Goal: Find specific page/section: Find specific page/section

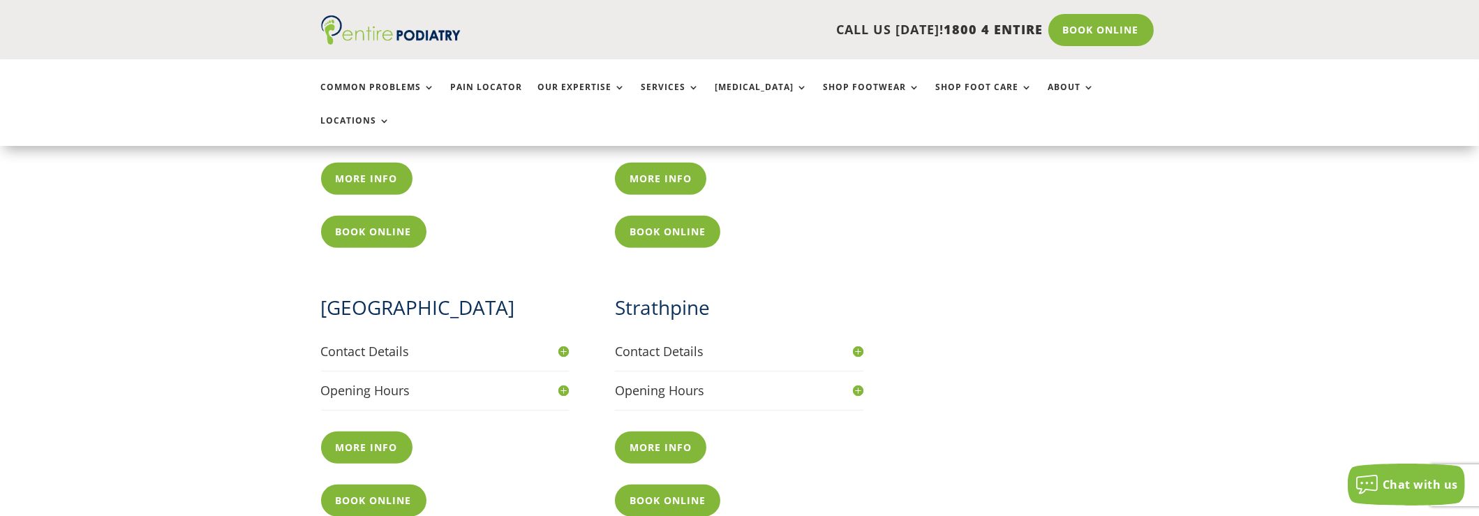
scroll to position [972, 0]
click at [558, 342] on h4 "Contact Details" at bounding box center [445, 350] width 248 height 17
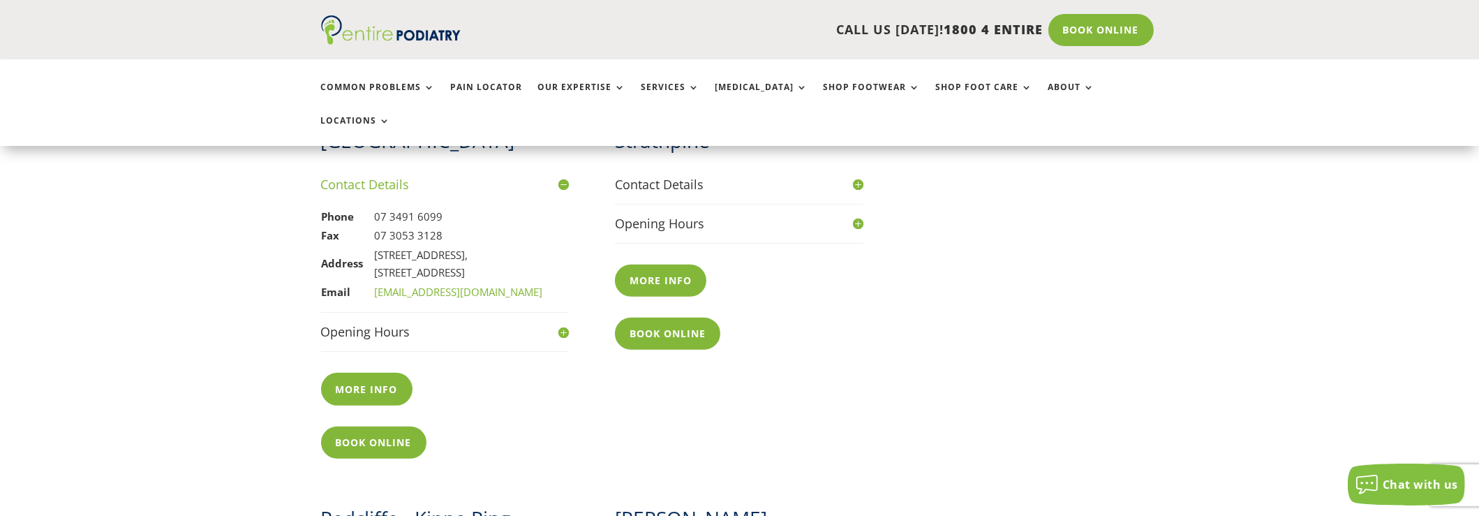
scroll to position [1139, 0]
click at [562, 322] on h4 "Opening Hours" at bounding box center [445, 330] width 248 height 17
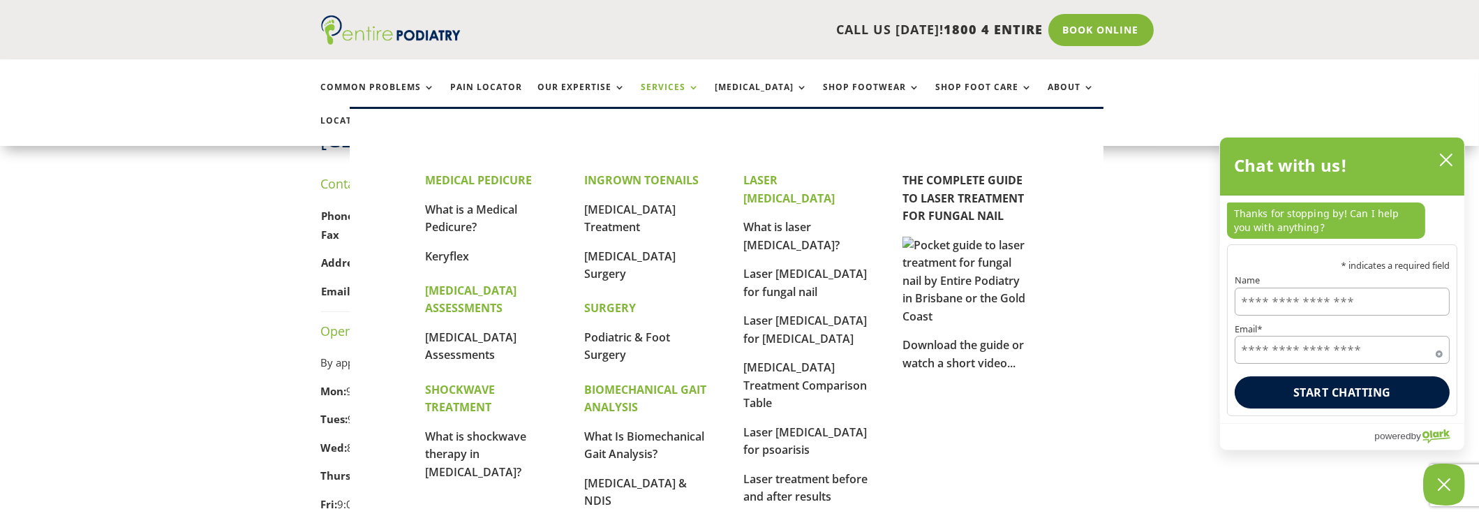
click at [700, 92] on link "Services" at bounding box center [670, 97] width 59 height 30
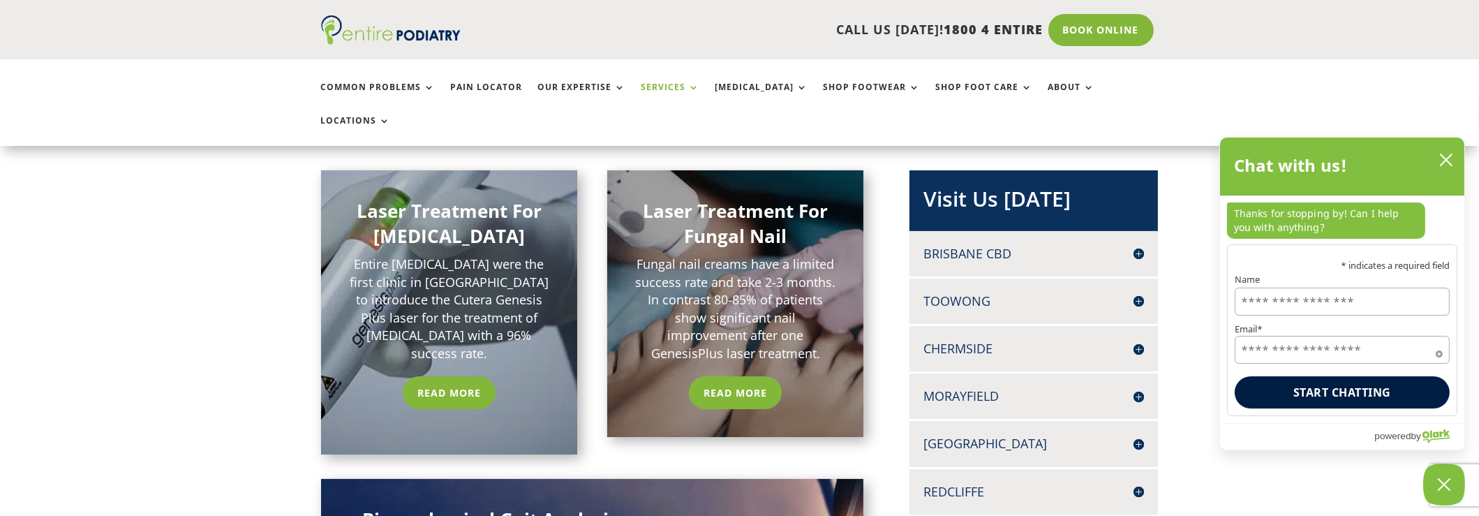
scroll to position [279, 0]
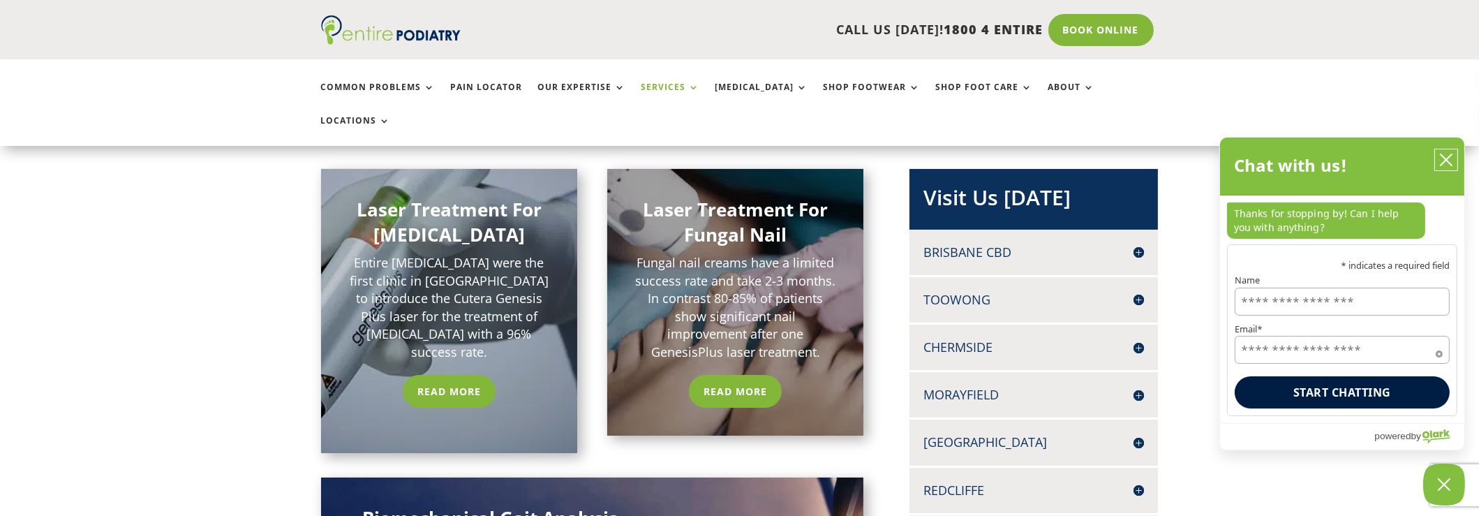
click at [1451, 167] on icon "close chatbox" at bounding box center [1446, 160] width 14 height 14
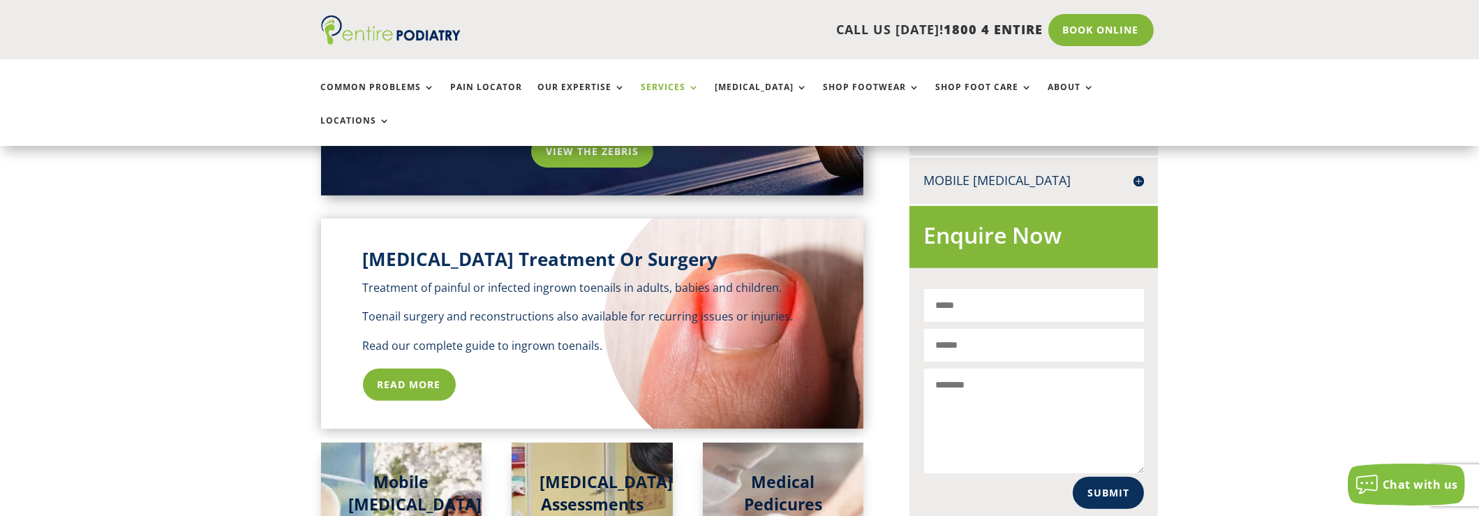
scroll to position [779, 0]
click at [1133, 177] on h4 "Mobile [MEDICAL_DATA]" at bounding box center [1033, 179] width 221 height 17
